Goal: Check status

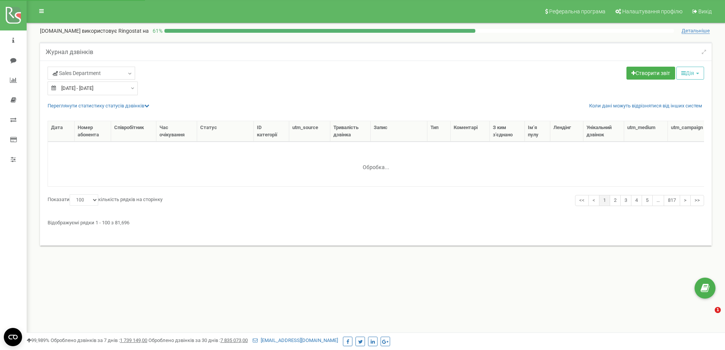
select select "100"
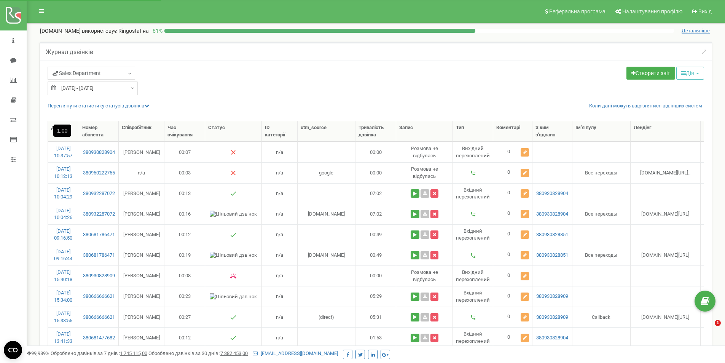
select select "100"
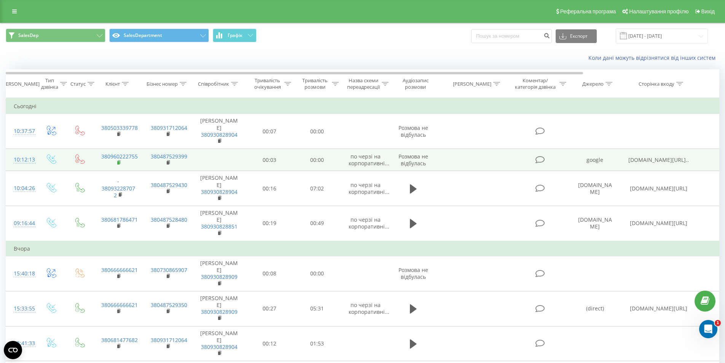
click at [120, 160] on icon at bounding box center [119, 162] width 4 height 5
